Goal: Task Accomplishment & Management: Use online tool/utility

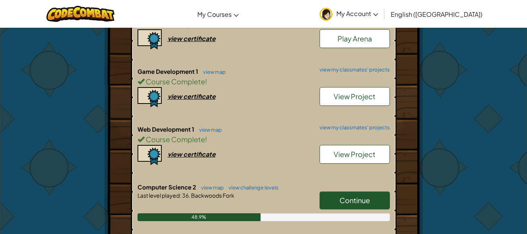
scroll to position [235, 0]
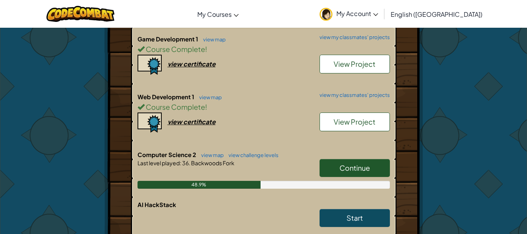
click at [377, 166] on link "Continue" at bounding box center [355, 168] width 70 height 18
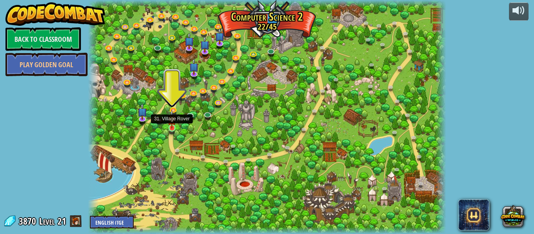
click at [172, 128] on img at bounding box center [172, 119] width 8 height 19
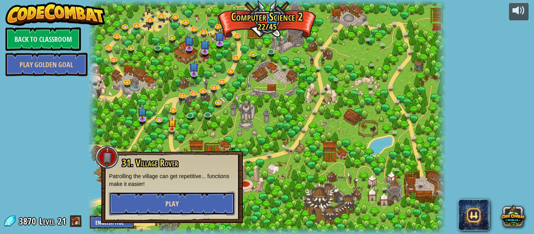
click at [176, 200] on span "Play" at bounding box center [171, 204] width 13 height 10
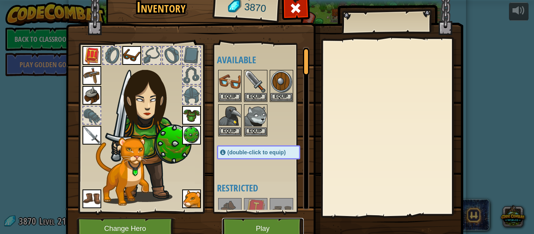
click at [275, 225] on button "Play" at bounding box center [263, 229] width 82 height 22
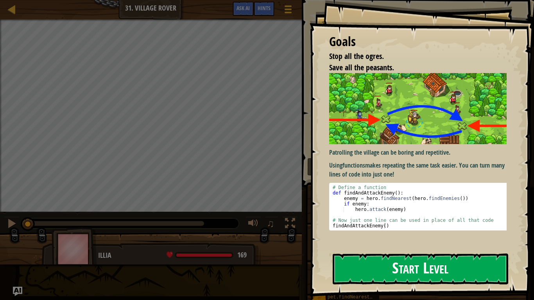
click at [439, 234] on button "Start Level" at bounding box center [421, 269] width 176 height 31
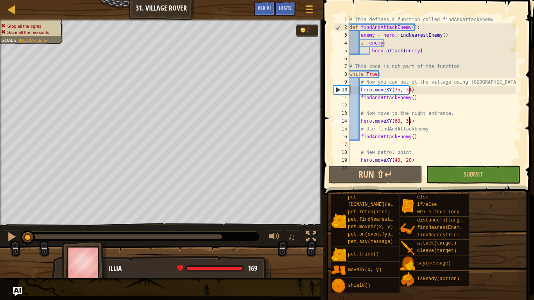
click at [450, 125] on div "# This defines a function called findAndAttackEnemy def findAndAttackEnemy ( ) …" at bounding box center [432, 98] width 168 height 164
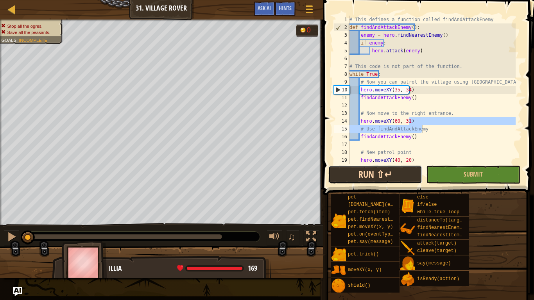
click at [377, 174] on button "Run ⇧↵" at bounding box center [375, 175] width 94 height 18
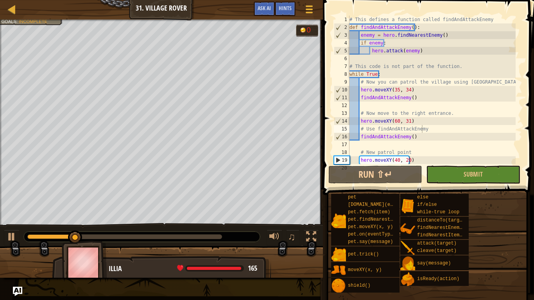
click at [48, 18] on div "Map Computer Science 2 31. Village Rover Game Menu Done Hints Ask AI" at bounding box center [161, 10] width 323 height 20
click at [40, 21] on div at bounding box center [161, 21] width 323 height 2
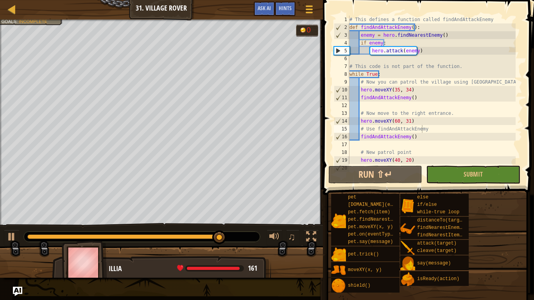
scroll to position [16, 0]
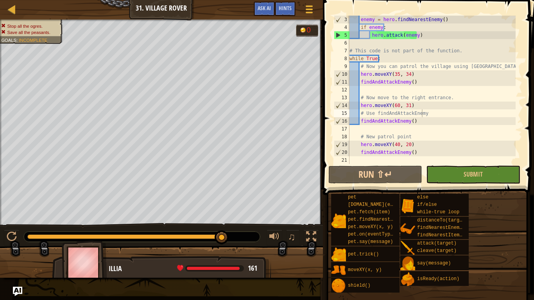
click at [398, 143] on div "enemy = hero . findNearestEnemy ( ) if enemy : hero . attack ( enemy ) # This c…" at bounding box center [432, 98] width 168 height 164
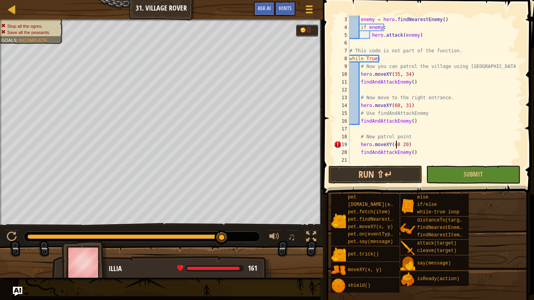
scroll to position [4, 4]
click at [406, 145] on div "enemy = hero . findNearestEnemy ( ) if enemy : hero . attack ( enemy ) # This c…" at bounding box center [432, 98] width 168 height 164
type textarea "hero.moveXY(48, 29)"
click at [389, 167] on button "Run ⇧↵" at bounding box center [375, 175] width 94 height 18
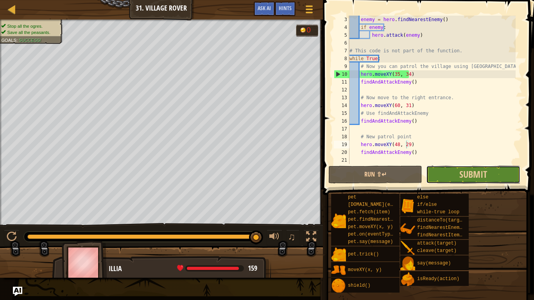
click at [448, 171] on button "Submit" at bounding box center [473, 175] width 94 height 18
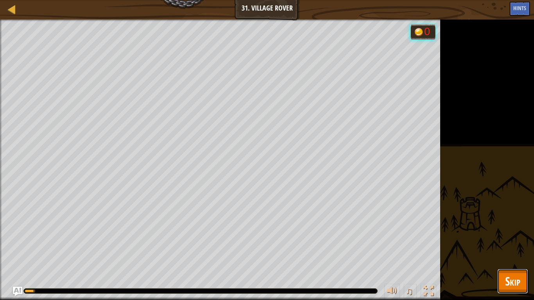
click at [508, 234] on span "Skip" at bounding box center [512, 281] width 15 height 16
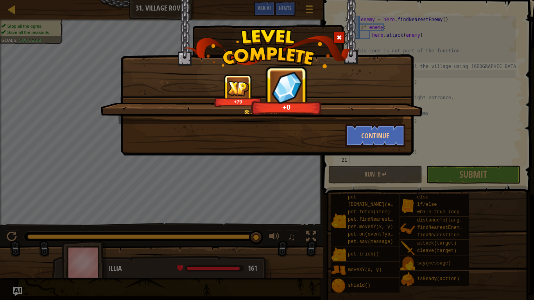
click at [396, 124] on div "Be seeing you! +79 +0" at bounding box center [261, 99] width 322 height 50
click at [400, 130] on button "Continue" at bounding box center [375, 135] width 61 height 23
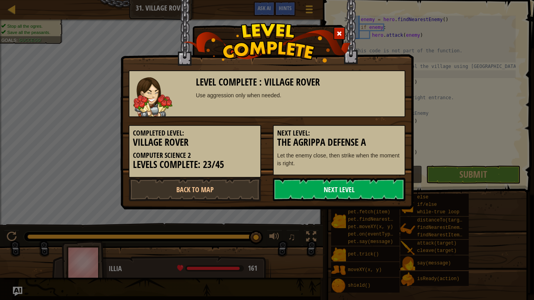
click at [362, 182] on link "Next Level" at bounding box center [339, 189] width 133 height 23
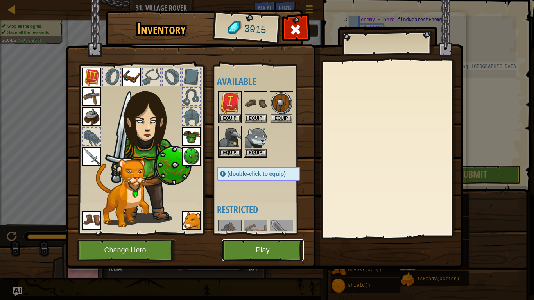
click at [289, 234] on button "Play" at bounding box center [263, 251] width 82 height 22
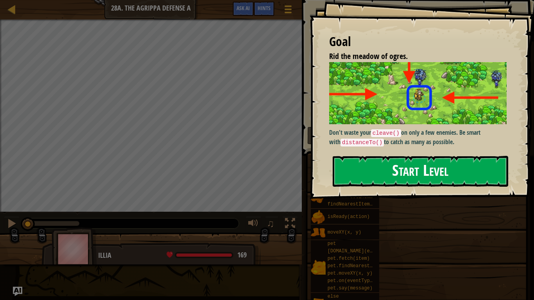
click at [355, 156] on button "Start Level" at bounding box center [421, 171] width 176 height 31
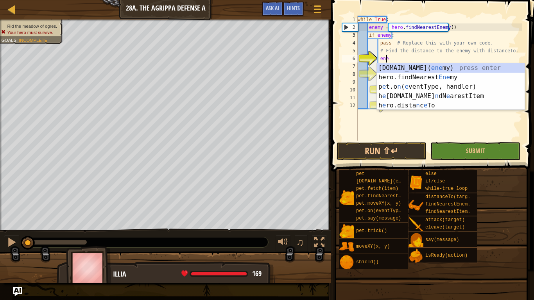
type textarea "enem"
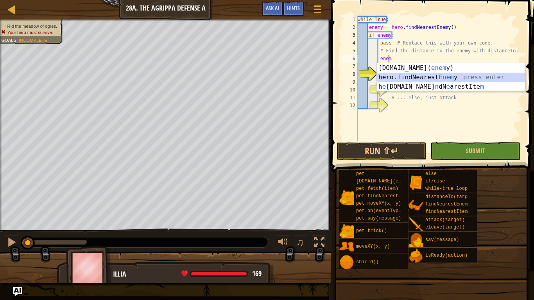
click at [392, 77] on div "[DOMAIN_NAME]( enem y) press enter hero.findNearest Enem y press enter h e [DOM…" at bounding box center [451, 86] width 148 height 47
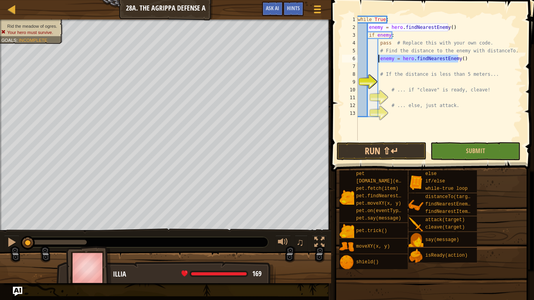
drag, startPoint x: 460, startPoint y: 58, endPoint x: 378, endPoint y: 55, distance: 81.4
click at [378, 55] on div "while True : enemy = hero . findNearestEnemy ( ) if enemy : pass # Replace this…" at bounding box center [439, 86] width 166 height 141
type textarea "enemy = hero.findNearestEnemy()"
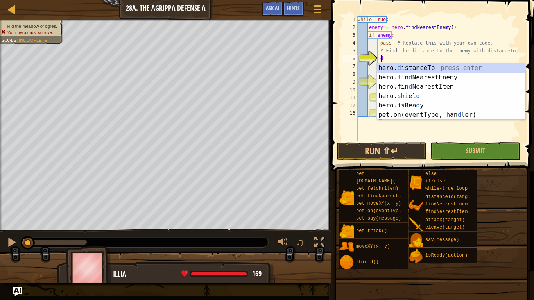
scroll to position [4, 2]
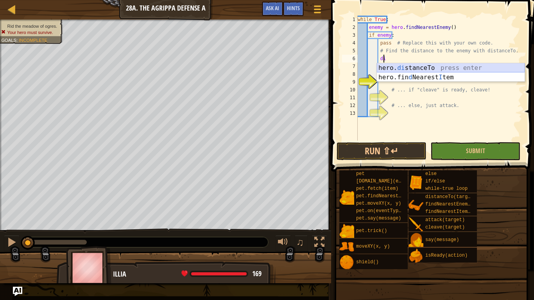
click at [452, 65] on div "hero. di stanceTo press enter hero.fin d Nearest I tem press enter" at bounding box center [451, 82] width 148 height 38
type textarea "distance = hero.distanceTo(target)"
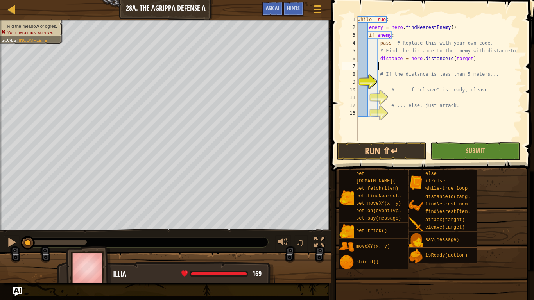
click at [478, 65] on div "while True : enemy = hero . findNearestEnemy ( ) if enemy : pass # Replace this…" at bounding box center [439, 86] width 166 height 141
click at [460, 83] on div "while True : enemy = hero . findNearestEnemy ( ) if enemy : pass # Replace this…" at bounding box center [439, 86] width 166 height 141
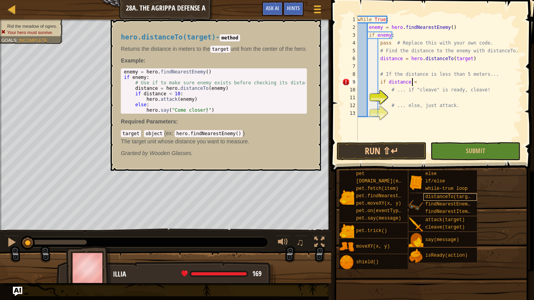
scroll to position [4, 5]
type textarea "if distance < 5:"
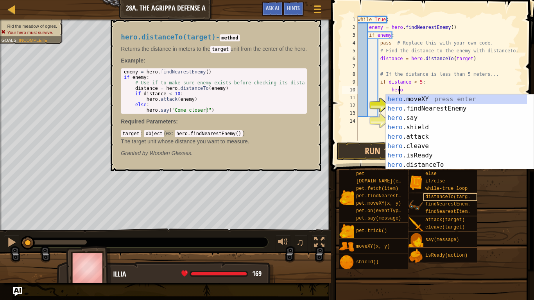
scroll to position [4, 3]
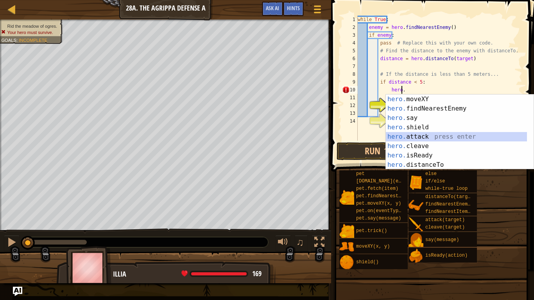
click at [423, 136] on div "hero. moveXY press enter hero. findNearestEnemy press enter hero. say press ent…" at bounding box center [456, 142] width 141 height 94
type textarea "hero.attack(enemy)"
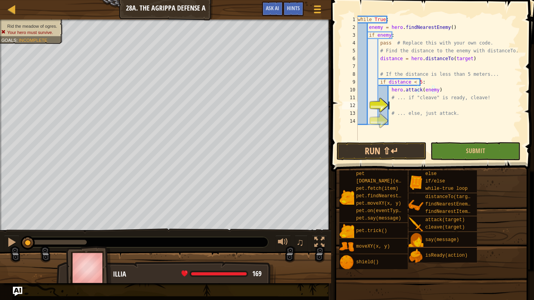
click at [419, 107] on div "while True : enemy = hero . findNearestEnemy ( ) if enemy : pass # Replace this…" at bounding box center [439, 86] width 166 height 141
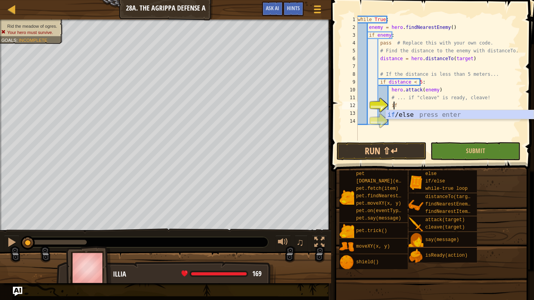
scroll to position [4, 3]
click at [433, 117] on div "if /else press enter" at bounding box center [460, 124] width 148 height 28
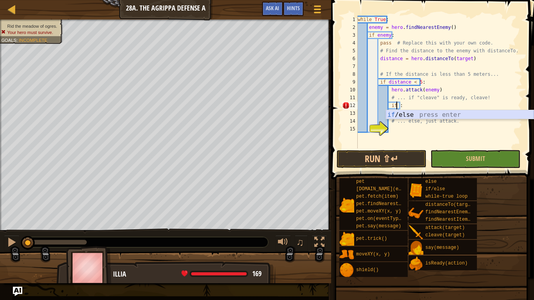
scroll to position [4, 3]
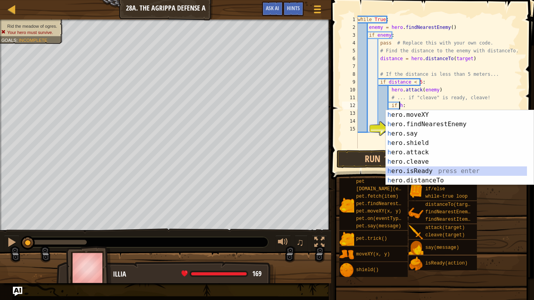
click at [421, 175] on div "h ero.moveXY press enter h ero.findNearestEnemy press enter h ero.say press ent…" at bounding box center [460, 157] width 148 height 94
type textarea "if hero.isReady("cleave"):"
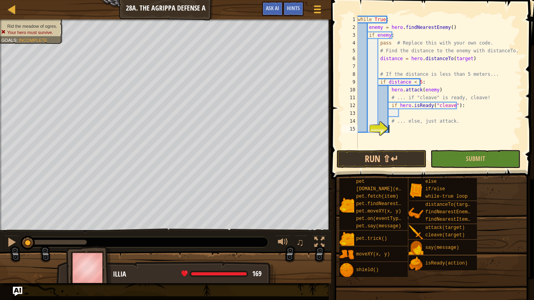
click at [405, 127] on div "while True : enemy = hero . findNearestEnemy ( ) if enemy : pass # Replace this…" at bounding box center [439, 90] width 166 height 149
click at [412, 116] on div "while True : enemy = hero . findNearestEnemy ( ) if enemy : pass # Replace this…" at bounding box center [439, 90] width 166 height 149
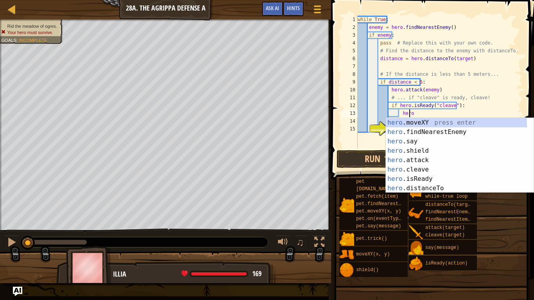
scroll to position [4, 4]
click at [411, 165] on div "hero .moveXY press enter hero .findNearestEnemy press enter hero .say press ent…" at bounding box center [456, 165] width 141 height 94
type textarea "hero.cleave(enemy)"
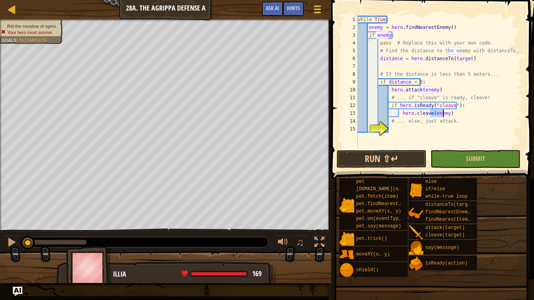
click at [400, 127] on div "while True : enemy = hero . findNearestEnemy ( ) if enemy : pass # Replace this…" at bounding box center [439, 90] width 166 height 149
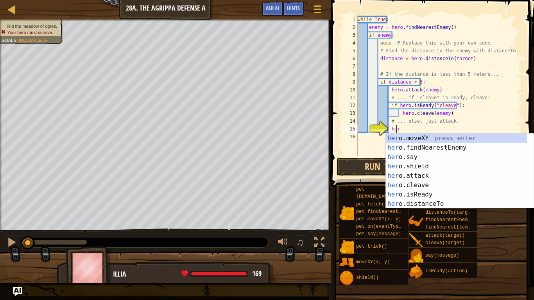
scroll to position [4, 3]
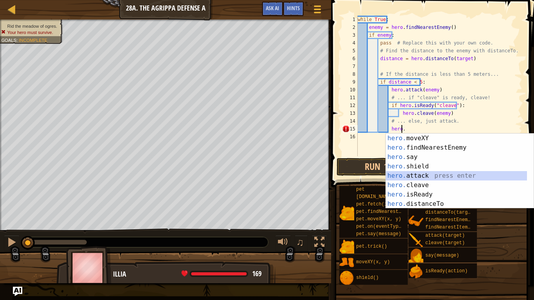
click at [446, 173] on div "hero. moveXY press enter hero. findNearestEnemy press enter hero. say press ent…" at bounding box center [456, 181] width 141 height 94
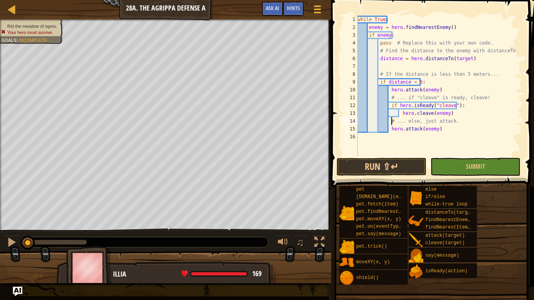
click at [391, 123] on div "while True : enemy = hero . findNearestEnemy ( ) if enemy : pass # Replace this…" at bounding box center [439, 94] width 166 height 156
click at [390, 124] on div "while True : enemy = hero . findNearestEnemy ( ) if enemy : pass # Replace this…" at bounding box center [439, 94] width 166 height 156
click at [389, 125] on div "while True : enemy = hero . findNearestEnemy ( ) if enemy : pass # Replace this…" at bounding box center [439, 94] width 166 height 156
drag, startPoint x: 435, startPoint y: 134, endPoint x: 388, endPoint y: 128, distance: 47.3
click at [388, 128] on div "while True : enemy = hero . findNearestEnemy ( ) if enemy : pass # Replace this…" at bounding box center [439, 94] width 166 height 156
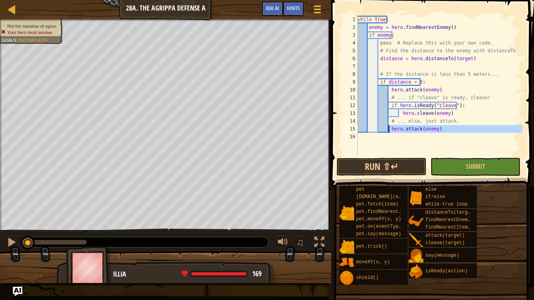
type textarea "hero.attack(enemy)"
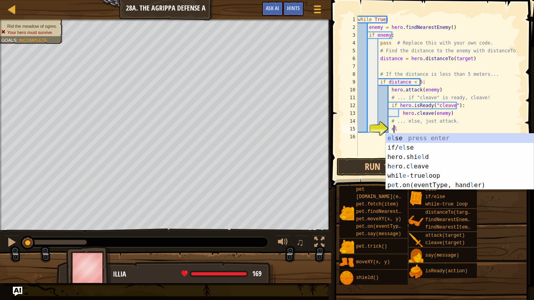
type textarea "else"
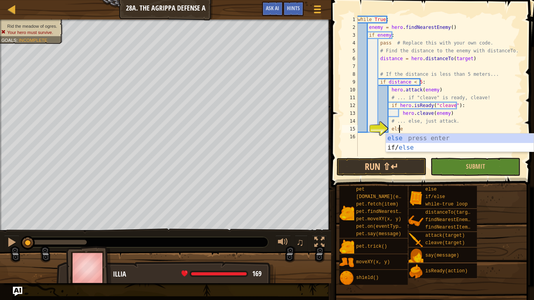
scroll to position [4, 3]
click at [392, 134] on div "else press enter if/ else press enter" at bounding box center [460, 153] width 148 height 38
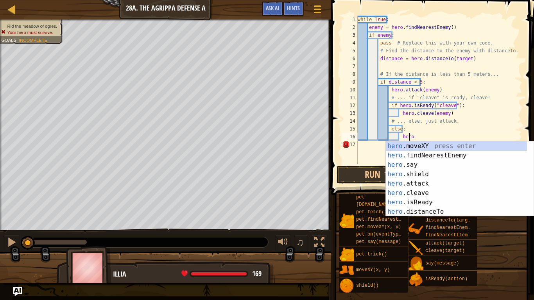
scroll to position [4, 4]
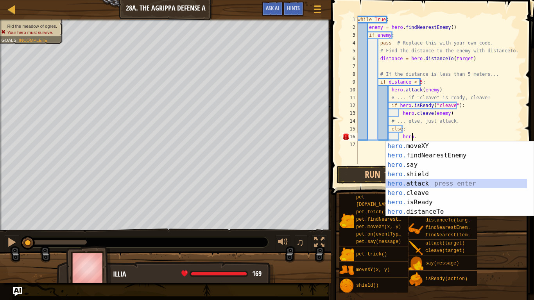
click at [435, 183] on div "hero. moveXY press enter hero. findNearestEnemy press enter hero. say press ent…" at bounding box center [456, 189] width 141 height 94
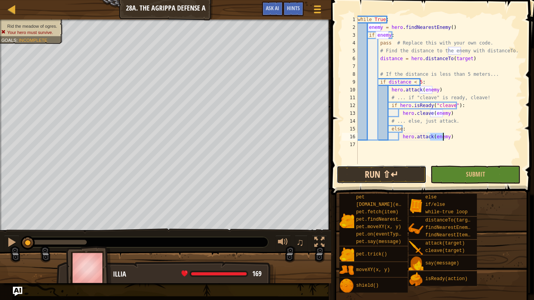
click at [406, 178] on button "Run ⇧↵" at bounding box center [382, 175] width 90 height 18
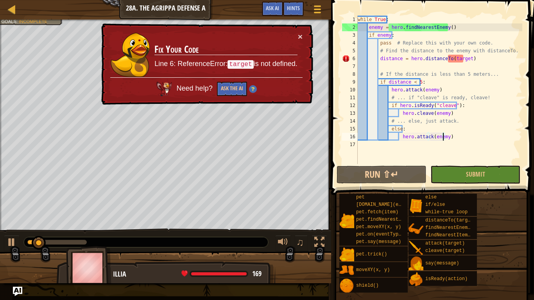
click at [464, 59] on div "while True : enemy = hero . findNearestEnemy ( ) if enemy : pass # Replace this…" at bounding box center [439, 98] width 166 height 164
type textarea "distance = hero.distanceTo(target)"
click at [463, 63] on div "while True : enemy = hero . findNearestEnemy ( ) if enemy : pass # Replace this…" at bounding box center [439, 98] width 166 height 164
click at [464, 58] on div "while True : enemy = hero . findNearestEnemy ( ) if enemy : pass # Replace this…" at bounding box center [439, 98] width 166 height 164
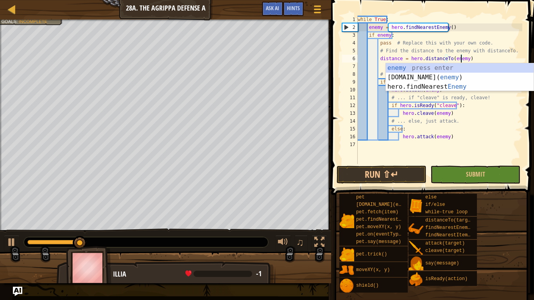
scroll to position [4, 9]
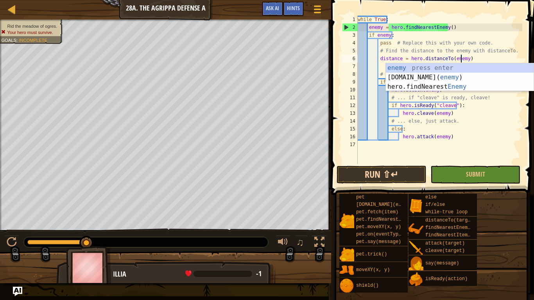
type textarea "distance = hero.distanceTo(enemy)"
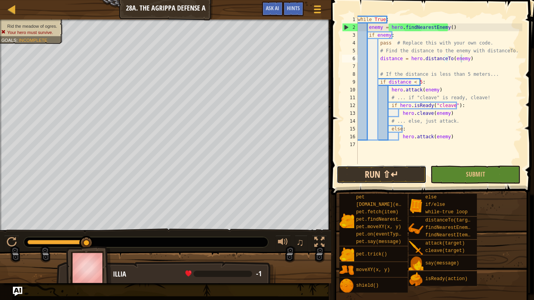
click at [392, 172] on button "Run ⇧↵" at bounding box center [382, 175] width 90 height 18
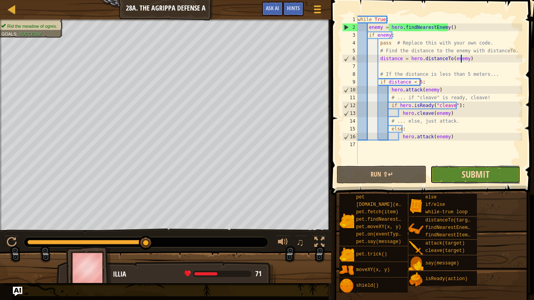
click at [489, 172] on span "Submit" at bounding box center [476, 174] width 28 height 13
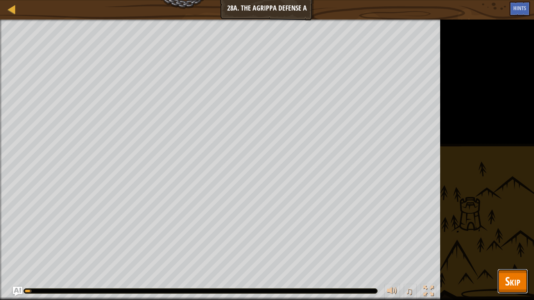
click at [518, 234] on span "Skip" at bounding box center [512, 281] width 15 height 16
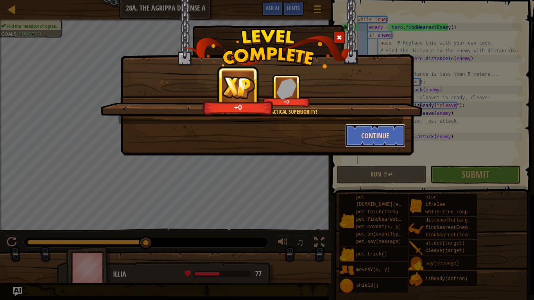
click at [364, 136] on button "Continue" at bounding box center [375, 135] width 61 height 23
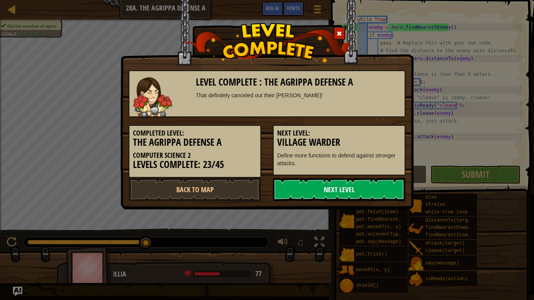
click at [343, 194] on link "Next Level" at bounding box center [339, 189] width 133 height 23
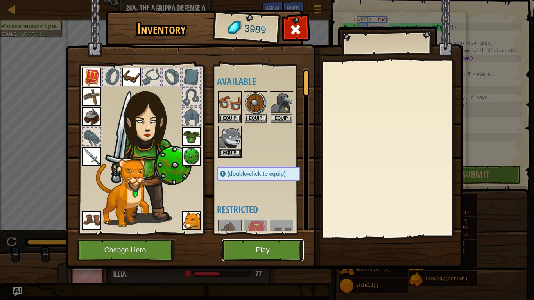
click at [267, 234] on button "Play" at bounding box center [263, 251] width 82 height 22
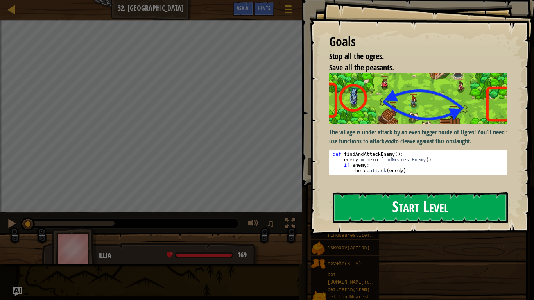
click at [346, 192] on button "Start Level" at bounding box center [421, 207] width 176 height 31
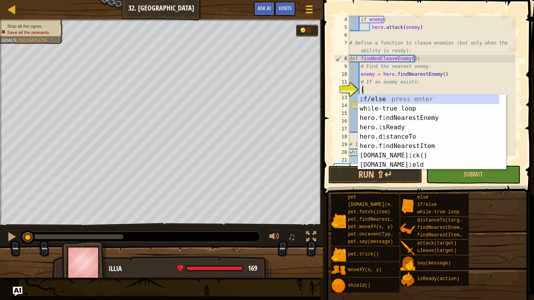
scroll to position [4, 1]
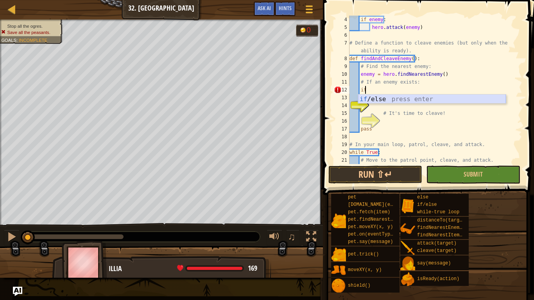
click at [376, 102] on div "if /else press enter" at bounding box center [432, 109] width 148 height 28
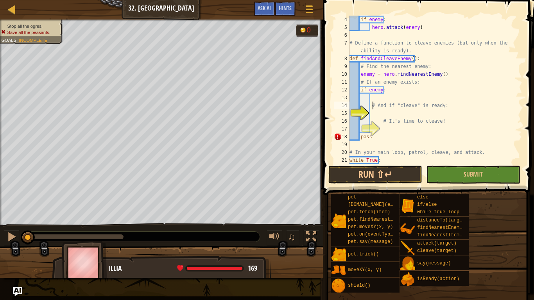
click at [373, 102] on div "if enemy : hero . attack ( enemy ) # Define a function to cleave enemies (but o…" at bounding box center [432, 98] width 168 height 164
type textarea "# And if "cleave" is ready:"
click at [376, 98] on div "if enemy : hero . attack ( enemy ) # Define a function to cleave enemies (but o…" at bounding box center [432, 98] width 168 height 164
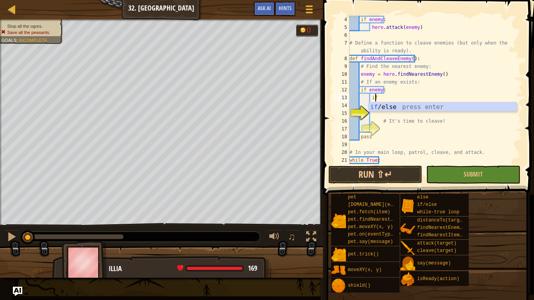
scroll to position [4, 2]
click at [410, 104] on div "if /else press enter" at bounding box center [443, 116] width 148 height 28
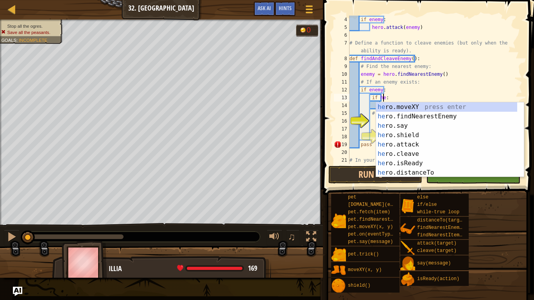
scroll to position [4, 3]
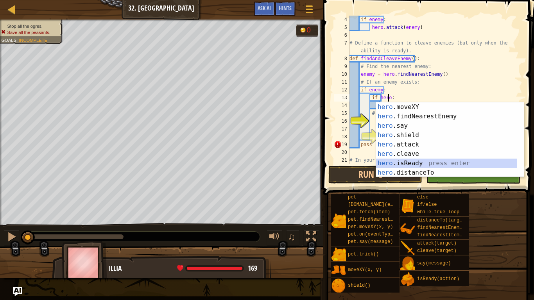
click at [424, 161] on div "hero .moveXY press enter hero .findNearestEnemy press enter hero .say press ent…" at bounding box center [446, 149] width 141 height 94
type textarea "if hero.isReady("cleave"):"
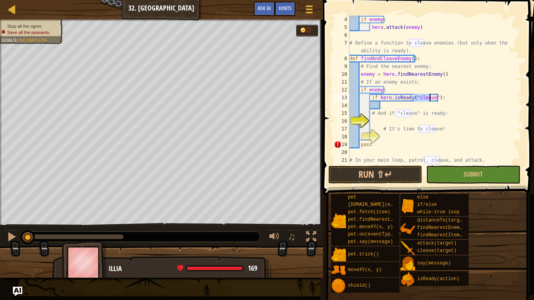
click at [387, 119] on div "if enemy : hero . attack ( enemy ) # Define a function to cleave enemies (but o…" at bounding box center [432, 98] width 168 height 164
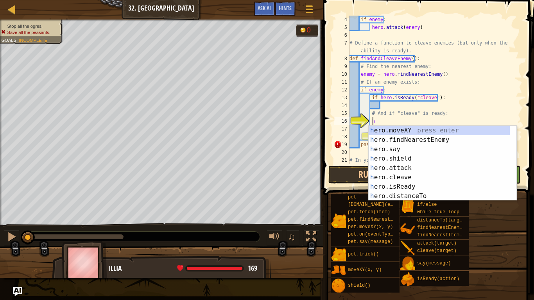
scroll to position [4, 2]
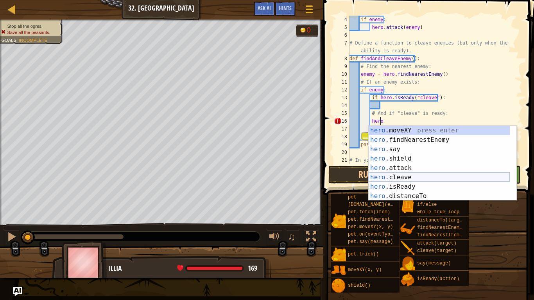
click at [392, 177] on div "hero .moveXY press enter hero .findNearestEnemy press enter hero .say press ent…" at bounding box center [439, 173] width 141 height 94
type textarea "hero.cleave(enemy)"
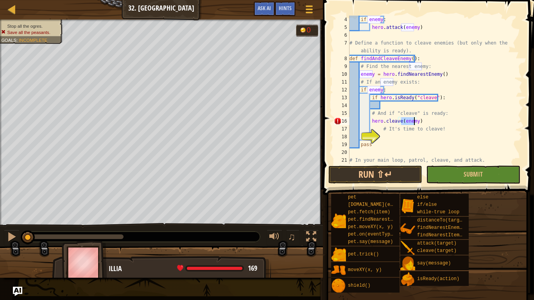
click at [388, 139] on div "if enemy : hero . attack ( enemy ) # Define a function to cleave enemies (but o…" at bounding box center [432, 98] width 168 height 164
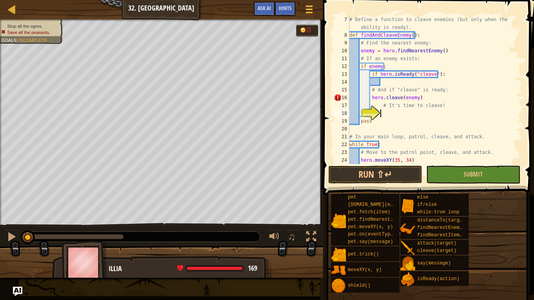
scroll to position [23, 0]
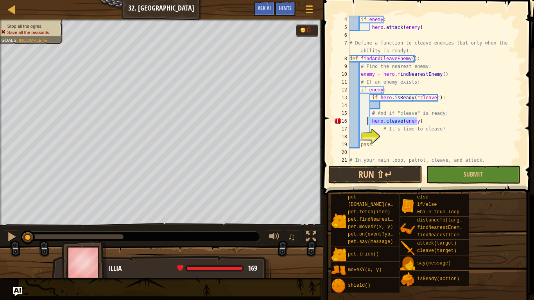
drag, startPoint x: 418, startPoint y: 122, endPoint x: 368, endPoint y: 123, distance: 49.7
click at [368, 123] on div "if enemy : hero . attack ( enemy ) # Define a function to cleave enemies (but o…" at bounding box center [432, 98] width 168 height 164
type textarea "hero.cleave(enemy)"
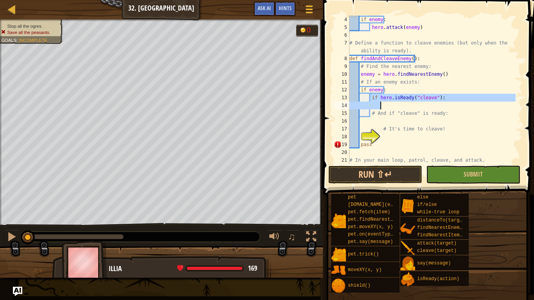
drag, startPoint x: 370, startPoint y: 95, endPoint x: 385, endPoint y: 105, distance: 17.6
click at [385, 105] on div "if enemy : hero . attack ( enemy ) # Define a function to cleave enemies (but o…" at bounding box center [432, 98] width 168 height 164
type textarea "if hero.isReady("cleave"):"
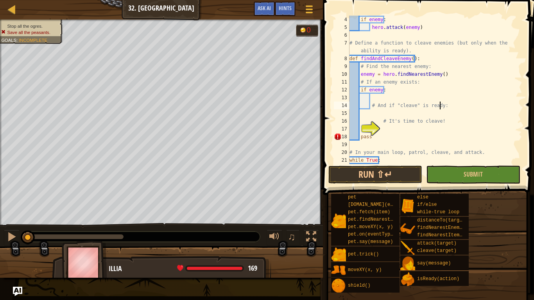
click at [442, 104] on div "if enemy : hero . attack ( enemy ) # Define a function to cleave enemies (but o…" at bounding box center [432, 98] width 168 height 164
type textarea "# And if "cleave" is ready:"
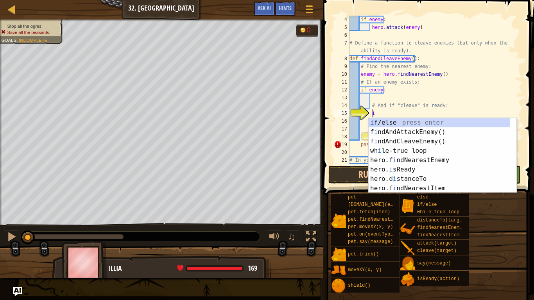
scroll to position [4, 2]
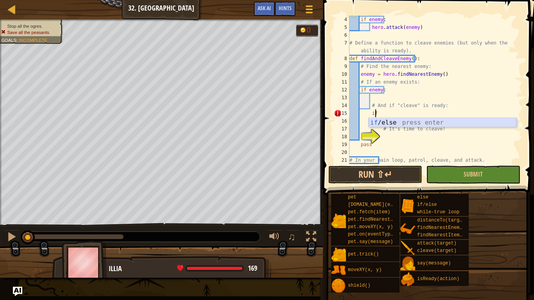
click at [421, 122] on div "if /else press enter" at bounding box center [443, 132] width 148 height 28
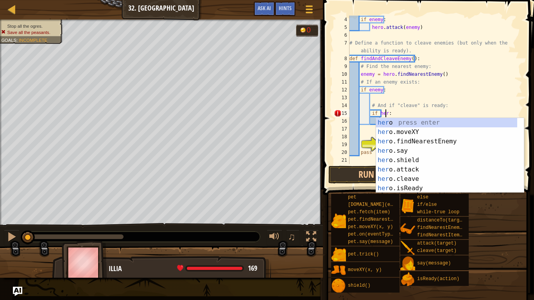
scroll to position [4, 3]
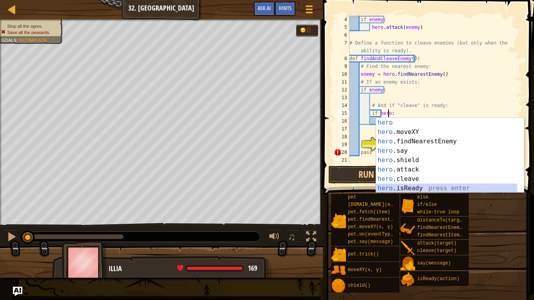
click at [411, 191] on div "hero press enter hero .moveXY press enter hero .findNearestEnemy press enter he…" at bounding box center [446, 165] width 141 height 94
type textarea "if hero.isReady("cleave"):"
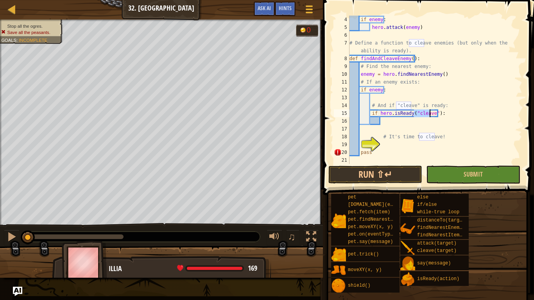
click at [395, 146] on div "if enemy : hero . attack ( enemy ) # Define a function to cleave enemies (but o…" at bounding box center [432, 98] width 168 height 164
click at [394, 122] on div "if enemy : hero . attack ( enemy ) # Define a function to cleave enemies (but o…" at bounding box center [432, 98] width 168 height 164
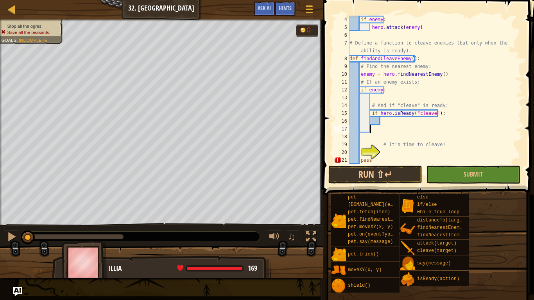
scroll to position [4, 1]
click at [391, 124] on div "if enemy : hero . attack ( enemy ) # Define a function to cleave enemies (but o…" at bounding box center [432, 98] width 168 height 164
click at [380, 144] on div "if enemy : hero . attack ( enemy ) # Define a function to cleave enemies (but o…" at bounding box center [432, 98] width 168 height 164
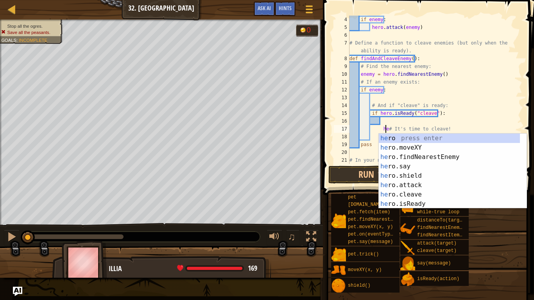
scroll to position [4, 3]
click at [420, 190] on div "her o press enter her o.moveXY press enter her o.findNearestEnemy press enter h…" at bounding box center [449, 181] width 141 height 94
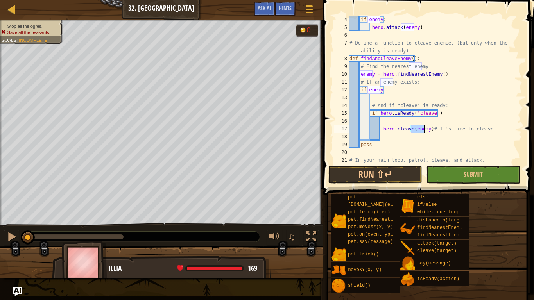
click at [392, 145] on div "if enemy : hero . attack ( enemy ) # Define a function to cleave enemies (but o…" at bounding box center [432, 98] width 168 height 164
type textarea "pass"
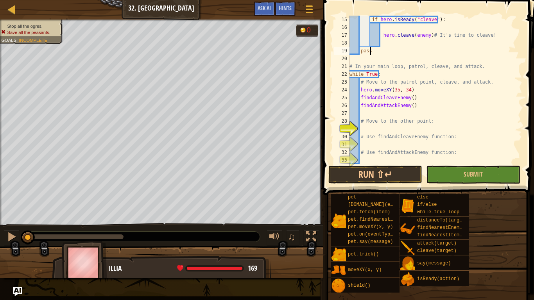
scroll to position [125, 0]
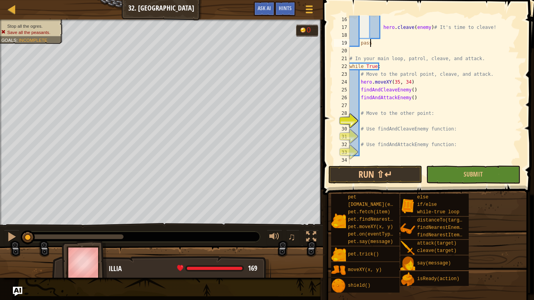
click at [423, 119] on div "hero . cleave ( enemy ) # It's time to cleave! pass # In your main loop, patrol…" at bounding box center [432, 98] width 168 height 164
type textarea "hero.moveXY(60, 31)"
click at [446, 136] on div "hero . cleave ( enemy ) # It's time to cleave! pass # In your main loop, patrol…" at bounding box center [432, 98] width 168 height 164
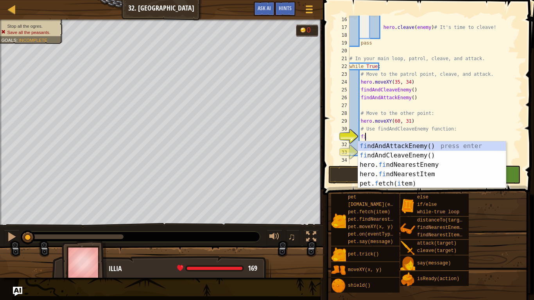
scroll to position [4, 1]
type textarea "find"
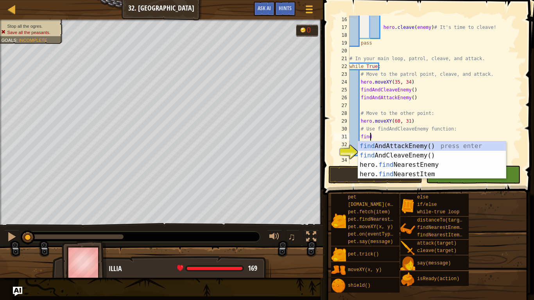
scroll to position [4, 1]
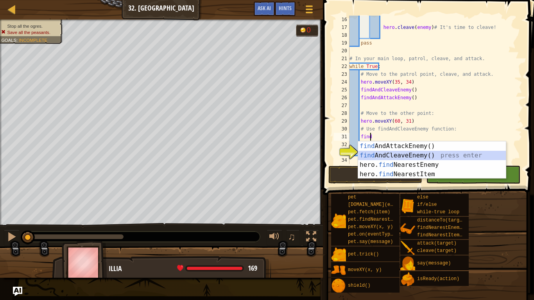
click at [431, 156] on div "find AndAttackEnemy() press enter find AndCleaveEnemy() press enter hero. find …" at bounding box center [432, 170] width 148 height 56
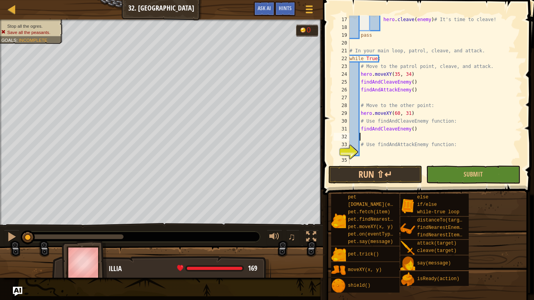
scroll to position [133, 0]
click at [406, 151] on div "hero . cleave ( enemy ) # It's time to cleave! pass # In your main loop, patrol…" at bounding box center [432, 98] width 168 height 164
type textarea "f"
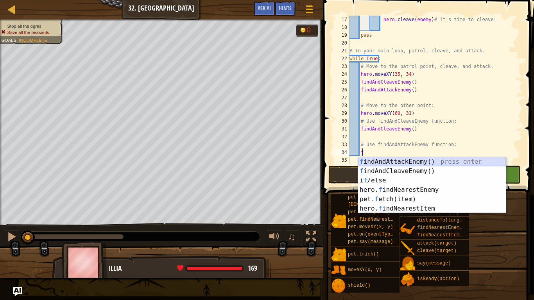
click at [410, 161] on div "f indAndAttackEnemy() press enter f indAndCleaveEnemy() press enter i f /else p…" at bounding box center [432, 194] width 148 height 75
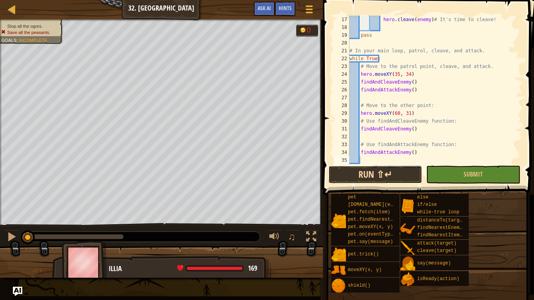
click at [399, 175] on button "Run ⇧↵" at bounding box center [375, 175] width 94 height 18
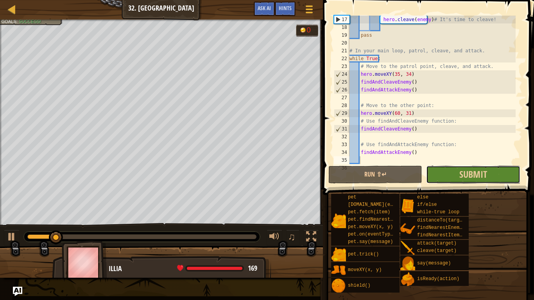
click at [489, 176] on button "Submit" at bounding box center [473, 175] width 94 height 18
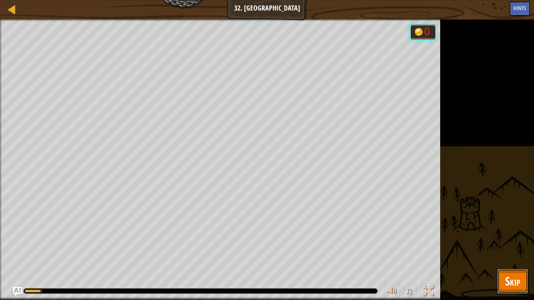
click at [523, 234] on button "Skip" at bounding box center [512, 281] width 31 height 25
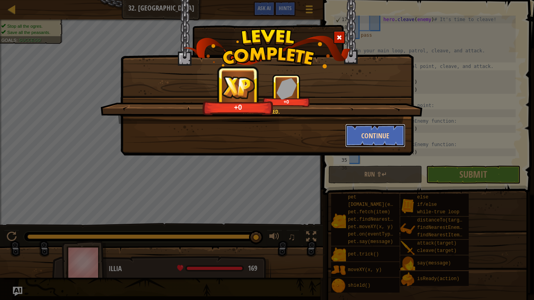
click at [359, 132] on button "Continue" at bounding box center [375, 135] width 61 height 23
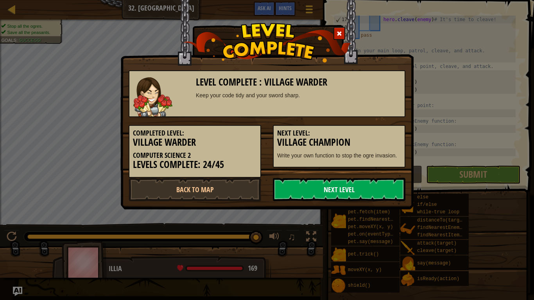
click at [373, 197] on link "Next Level" at bounding box center [339, 189] width 133 height 23
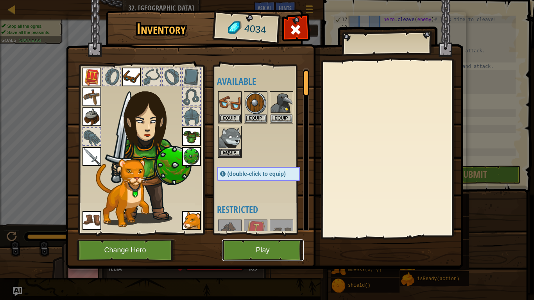
click at [263, 234] on button "Play" at bounding box center [263, 251] width 82 height 22
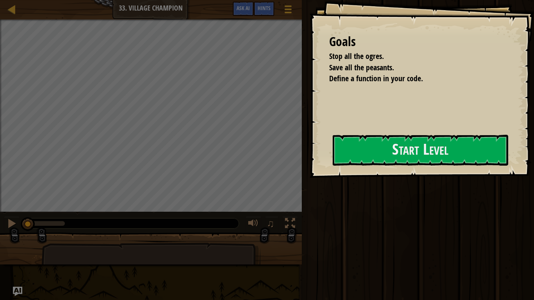
click at [392, 132] on div "Goals Stop all the ogres. Save all the peasants. Define a function in your code…" at bounding box center [422, 89] width 224 height 178
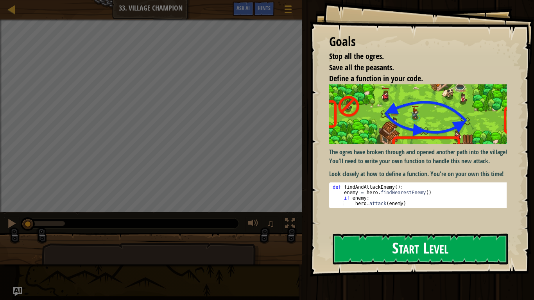
click at [406, 141] on div "Goals Stop all the ogres. Save all the peasants. Define a function in your code…" at bounding box center [422, 138] width 224 height 277
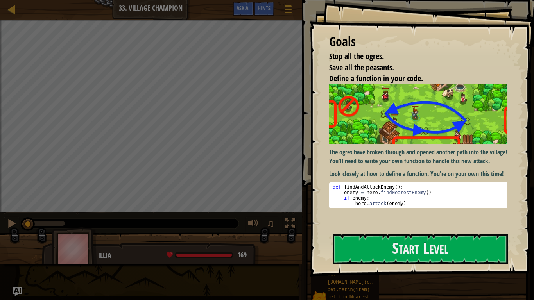
click at [419, 219] on div "The ogres have broken through and opened another path into the village! You'll …" at bounding box center [421, 155] width 184 height 142
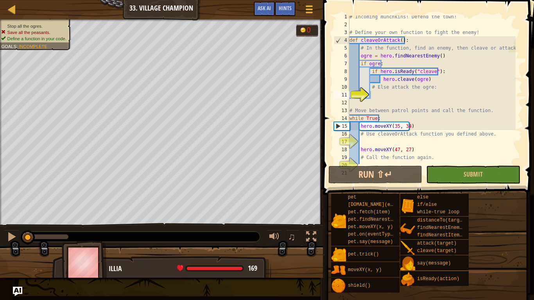
scroll to position [8, 0]
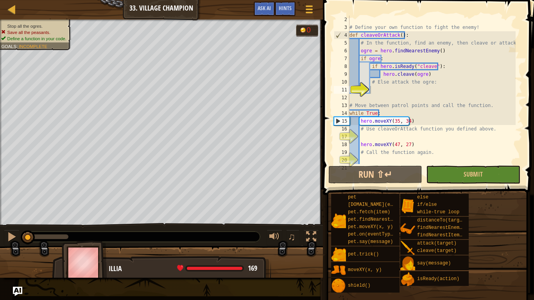
click at [388, 88] on div "# Define your own function to fight the enemy! def cleaveOrAttack ( ) : # In th…" at bounding box center [432, 98] width 168 height 164
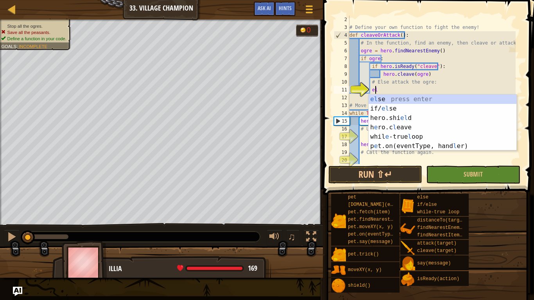
scroll to position [4, 2]
type textarea "else"
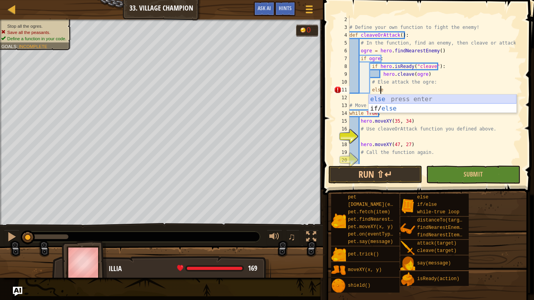
click at [407, 96] on div "else press enter if/ else press enter" at bounding box center [443, 114] width 148 height 38
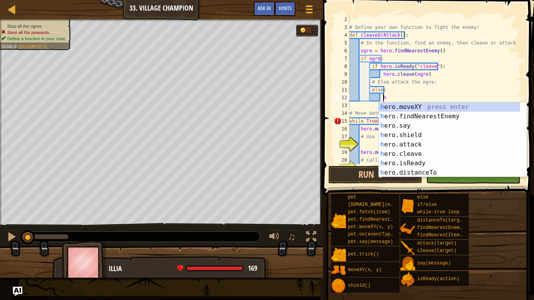
scroll to position [4, 3]
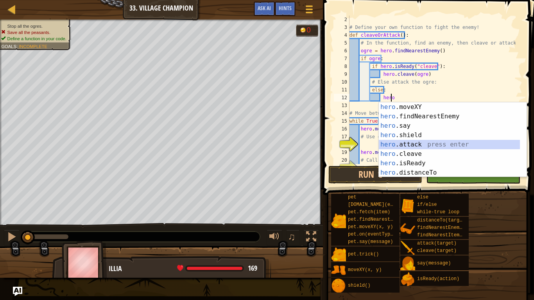
click at [409, 144] on div "hero .moveXY press enter hero .findNearestEnemy press enter hero .say press ent…" at bounding box center [449, 149] width 141 height 94
type textarea "hero.attack(enemy)"
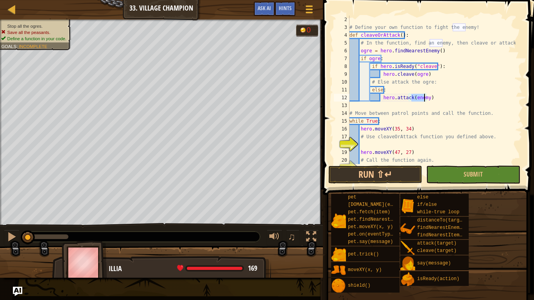
click at [457, 101] on div "# Define your own function to fight the enemy! def cleaveOrAttack ( ) : # In th…" at bounding box center [432, 98] width 168 height 164
click at [375, 145] on div "# Define your own function to fight the enemy! def cleaveOrAttack ( ) : # In th…" at bounding box center [432, 98] width 168 height 164
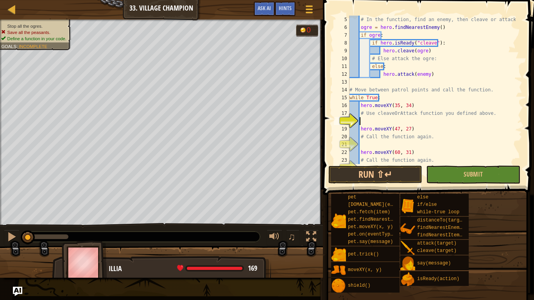
scroll to position [31, 0]
click at [378, 147] on div "# In the function, find an enemy, then cleave or attack it. ogre = hero . findN…" at bounding box center [432, 98] width 168 height 164
click at [378, 120] on div "# In the function, find an enemy, then cleave or attack it. ogre = hero . findN…" at bounding box center [432, 98] width 168 height 164
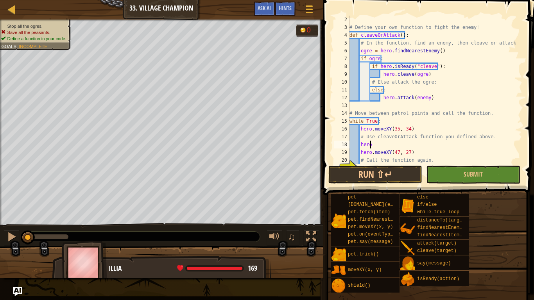
scroll to position [8, 0]
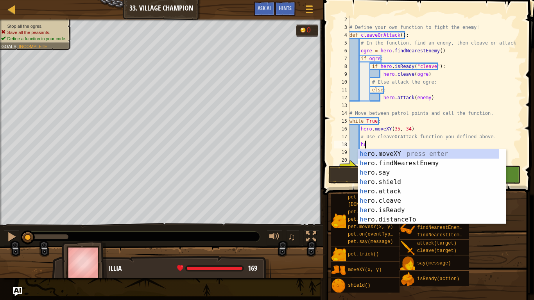
type textarea "h"
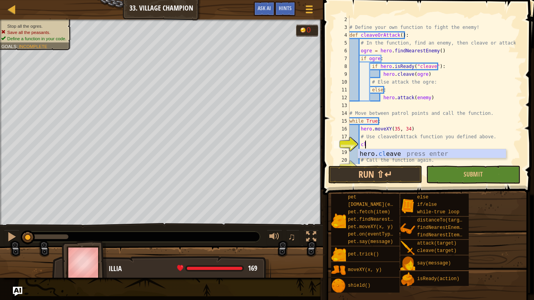
scroll to position [4, 1]
type textarea "c"
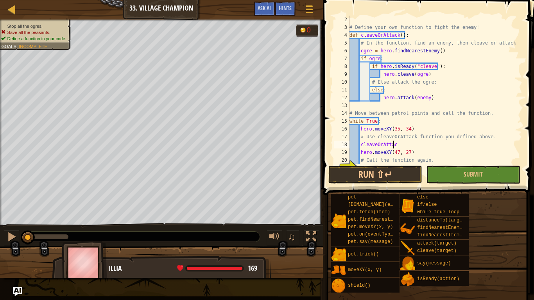
scroll to position [4, 3]
type textarea "cleaveOrAttack"
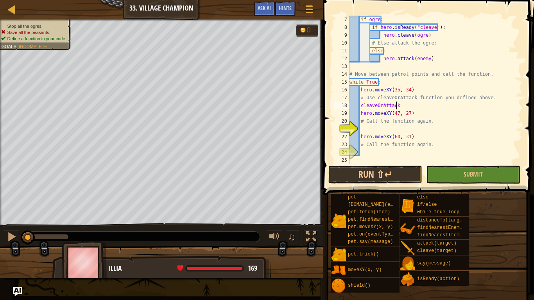
click at [379, 128] on div "if ogre : if hero . isReady ( "cleave" ) : hero . [PERSON_NAME] ( ogre ) # Else…" at bounding box center [432, 98] width 168 height 164
type textarea "cleaveOrAttack"
drag, startPoint x: 386, startPoint y: 150, endPoint x: 375, endPoint y: 151, distance: 11.4
click at [386, 150] on div "if ogre : if hero . isReady ( "cleave" ) : hero . [PERSON_NAME] ( ogre ) # Else…" at bounding box center [432, 98] width 168 height 164
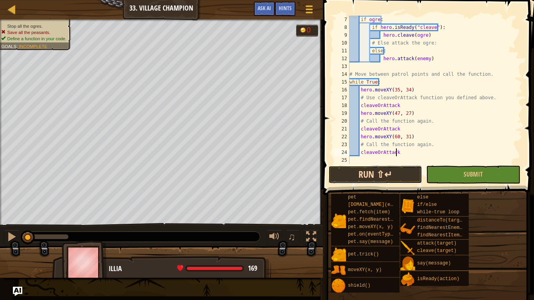
click at [399, 168] on button "Run ⇧↵" at bounding box center [375, 175] width 94 height 18
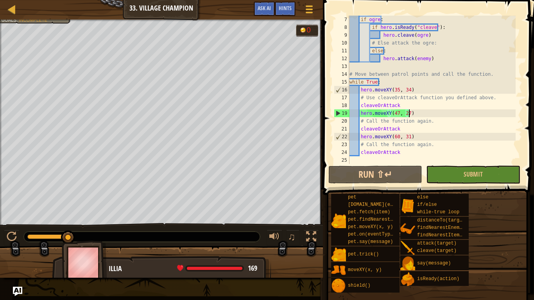
click at [418, 115] on div "if ogre : if hero . isReady ( "cleave" ) : hero . [PERSON_NAME] ( ogre ) # Else…" at bounding box center [432, 98] width 168 height 164
type textarea "hero.moveXY(47, 27)"
click at [405, 114] on div "if ogre : if hero . isReady ( "cleave" ) : hero . [PERSON_NAME] ( ogre ) # Else…" at bounding box center [432, 98] width 168 height 164
click at [263, 4] on button "Ask AI" at bounding box center [264, 9] width 21 height 14
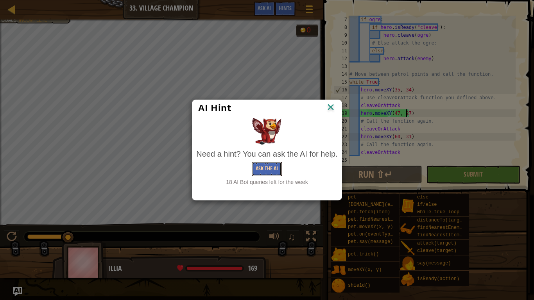
click at [280, 165] on button "Ask the AI" at bounding box center [267, 169] width 30 height 14
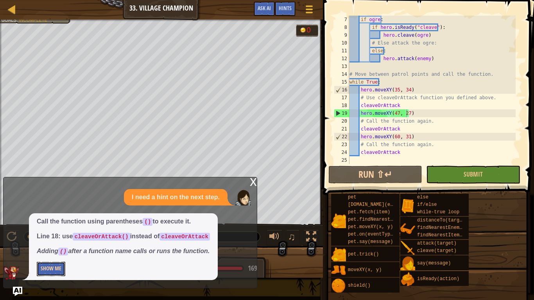
click at [46, 234] on button "Show Me" at bounding box center [51, 269] width 29 height 14
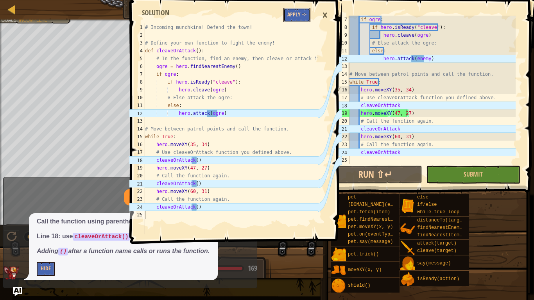
click at [307, 16] on button "Apply =>" at bounding box center [296, 15] width 27 height 14
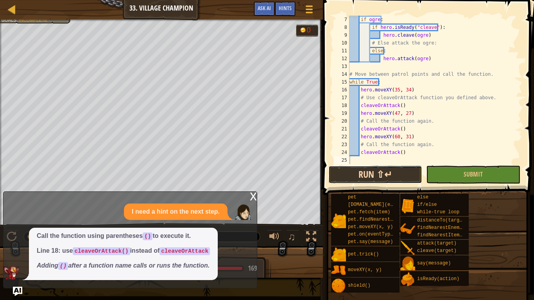
click at [373, 176] on button "Run ⇧↵" at bounding box center [375, 175] width 94 height 18
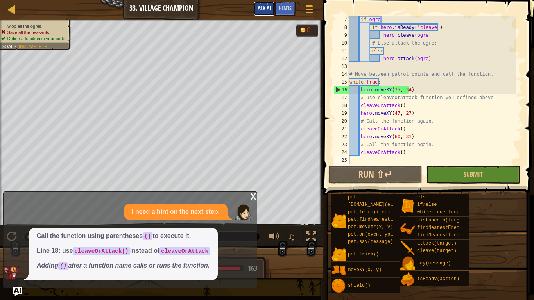
click at [261, 12] on button "Ask AI" at bounding box center [264, 9] width 21 height 14
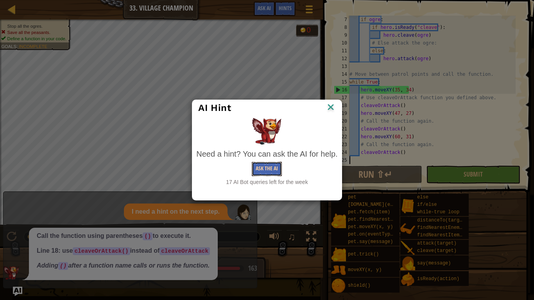
click at [258, 170] on button "Ask the AI" at bounding box center [267, 169] width 30 height 14
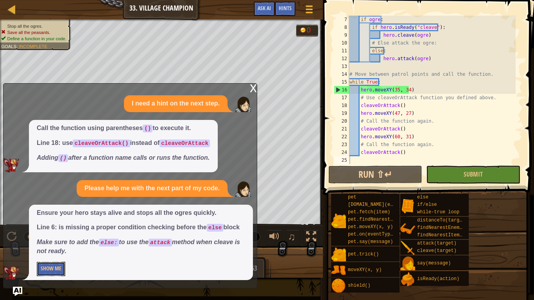
click at [57, 234] on button "Show Me" at bounding box center [51, 269] width 29 height 14
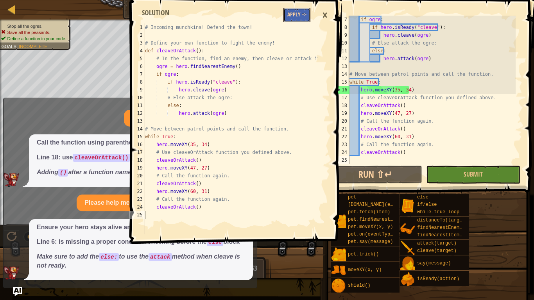
click at [286, 17] on button "Apply =>" at bounding box center [296, 15] width 27 height 14
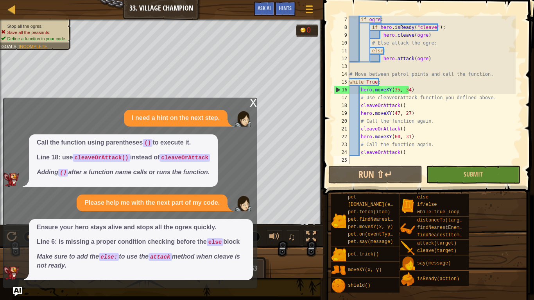
click at [250, 103] on div "x" at bounding box center [253, 102] width 7 height 8
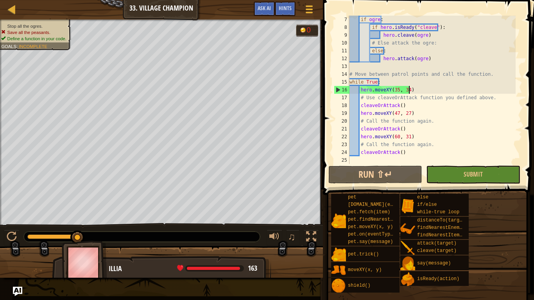
click at [412, 91] on div "if ogre : if hero . isReady ( "cleave" ) : hero . [PERSON_NAME] ( ogre ) # Else…" at bounding box center [432, 98] width 168 height 164
click at [349, 168] on button "Run ⇧↵" at bounding box center [375, 175] width 94 height 18
click at [335, 89] on div "16" at bounding box center [341, 90] width 15 height 8
click at [338, 89] on div "16" at bounding box center [341, 90] width 15 height 8
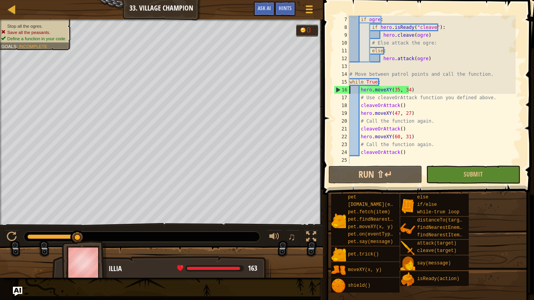
type textarea "cleaveOrAttack()"
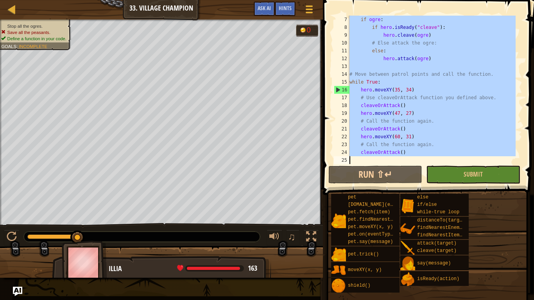
click at [338, 89] on div "16" at bounding box center [341, 90] width 15 height 8
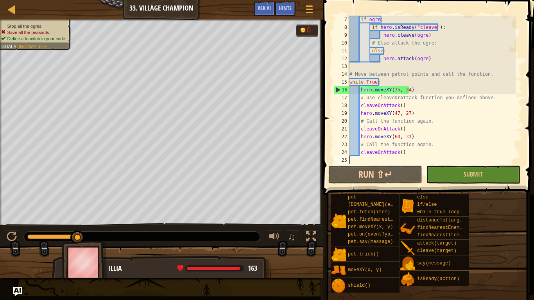
scroll to position [23, 0]
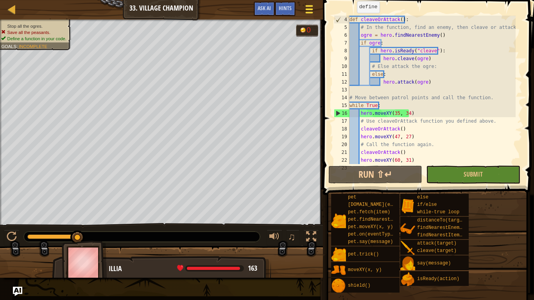
click at [302, 9] on button "Game Menu" at bounding box center [309, 10] width 21 height 19
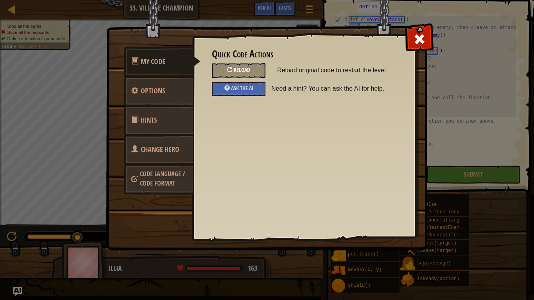
click at [256, 68] on div "Reload" at bounding box center [239, 70] width 54 height 14
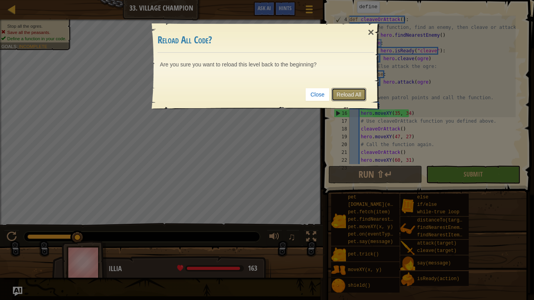
click at [345, 90] on link "Reload All" at bounding box center [349, 94] width 35 height 13
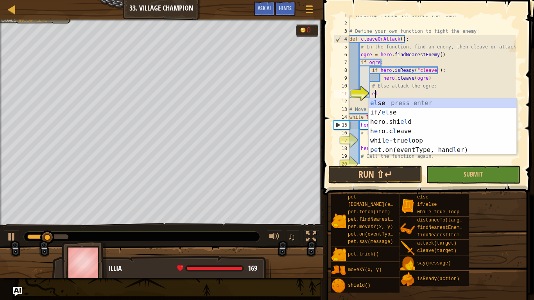
scroll to position [4, 2]
type textarea "else"
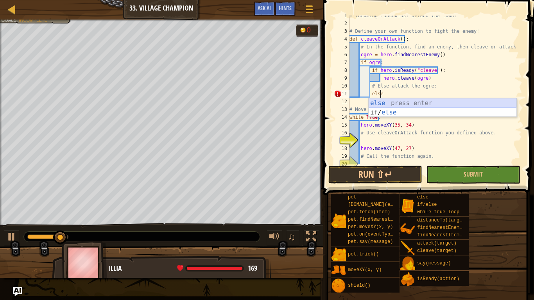
click at [445, 104] on div "else press enter if/ else press enter" at bounding box center [443, 118] width 148 height 38
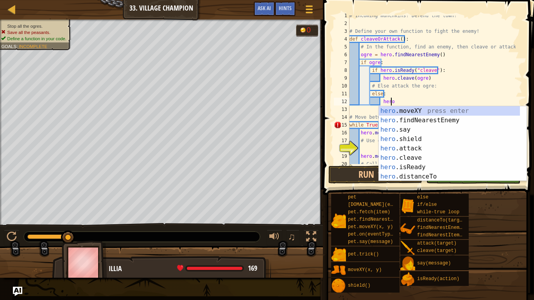
scroll to position [4, 3]
click at [405, 147] on div "hero. moveXY press enter hero. findNearestEnemy press enter hero. say press ent…" at bounding box center [449, 153] width 141 height 94
type textarea "hero.attack(enemy)"
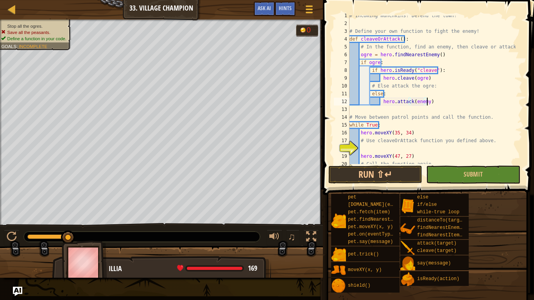
click at [434, 104] on div "# Incoming munchkins! Defend the town! # Define your own function to fight the …" at bounding box center [432, 94] width 168 height 164
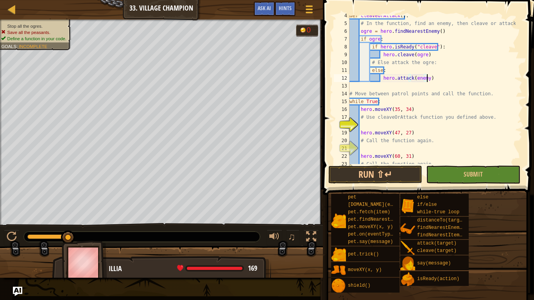
scroll to position [47, 0]
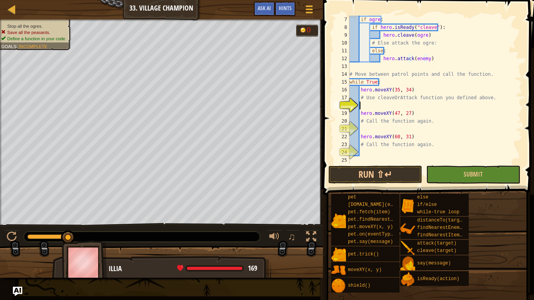
click at [385, 104] on div "if ogre : if hero . isReady ( "cleave" ) : hero . [PERSON_NAME] ( ogre ) # Else…" at bounding box center [432, 98] width 168 height 164
type textarea "cleaveOrAttack()"
click at [392, 131] on div "if ogre : if hero . isReady ( "cleave" ) : hero . [PERSON_NAME] ( ogre ) # Else…" at bounding box center [432, 98] width 168 height 164
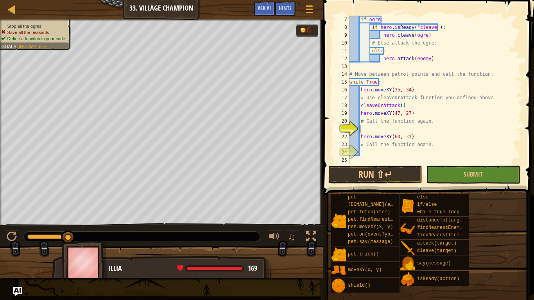
scroll to position [4, 0]
drag, startPoint x: 403, startPoint y: 105, endPoint x: 360, endPoint y: 104, distance: 42.2
click at [360, 104] on div "if ogre : if hero . isReady ( "cleave" ) : hero . [PERSON_NAME] ( ogre ) # Else…" at bounding box center [432, 98] width 168 height 164
type textarea "cleaveOrAttack()"
click at [373, 132] on div "if ogre : if hero . isReady ( "cleave" ) : hero . [PERSON_NAME] ( ogre ) # Else…" at bounding box center [432, 98] width 168 height 164
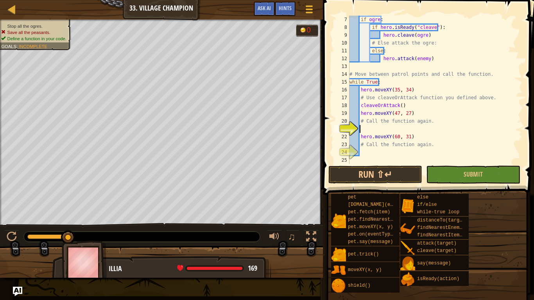
paste textarea "cleaveOrAttack()"
type textarea "cleaveOrAttack()"
click at [371, 154] on div "if ogre : if hero . isReady ( "cleave" ) : hero . [PERSON_NAME] ( ogre ) # Else…" at bounding box center [432, 98] width 168 height 164
paste textarea "cleaveOrAttack()"
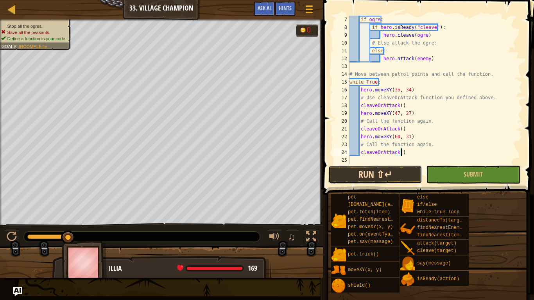
click at [378, 168] on button "Run ⇧↵" at bounding box center [375, 175] width 94 height 18
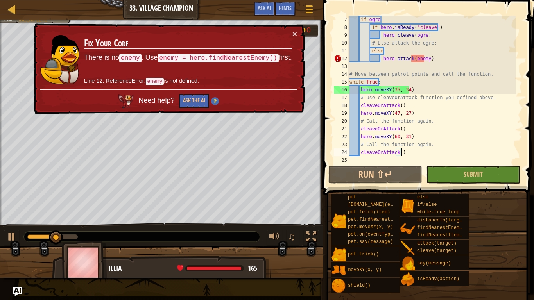
click at [422, 61] on div "if ogre : if hero . isReady ( "cleave" ) : hero . [PERSON_NAME] ( ogre ) # Else…" at bounding box center [432, 98] width 168 height 164
click at [423, 60] on div "if ogre : if hero . isReady ( "cleave" ) : hero . [PERSON_NAME] ( ogre ) # Else…" at bounding box center [432, 98] width 168 height 164
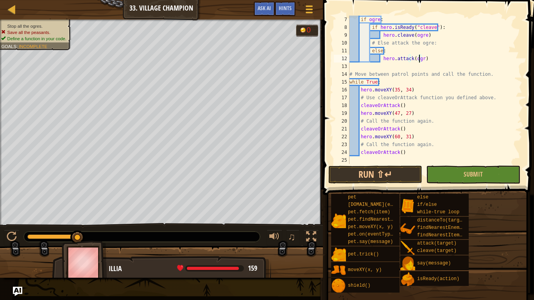
scroll to position [4, 5]
click at [360, 179] on button "Run ⇧↵" at bounding box center [375, 175] width 94 height 18
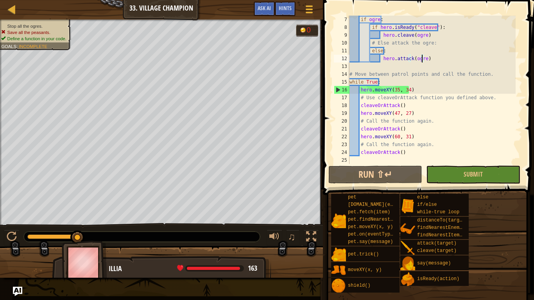
click at [440, 88] on div "if ogre : if hero . isReady ( "cleave" ) : hero . [PERSON_NAME] ( ogre ) # Else…" at bounding box center [432, 98] width 168 height 164
type textarea "hero.moveXY(35, 34)"
